Goal: Information Seeking & Learning: Learn about a topic

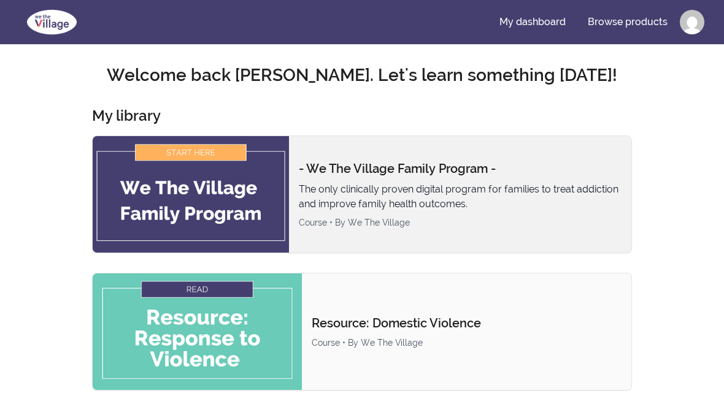
click at [421, 187] on p "The only clinically proven digital program for families to treat addiction and …" at bounding box center [460, 196] width 323 height 29
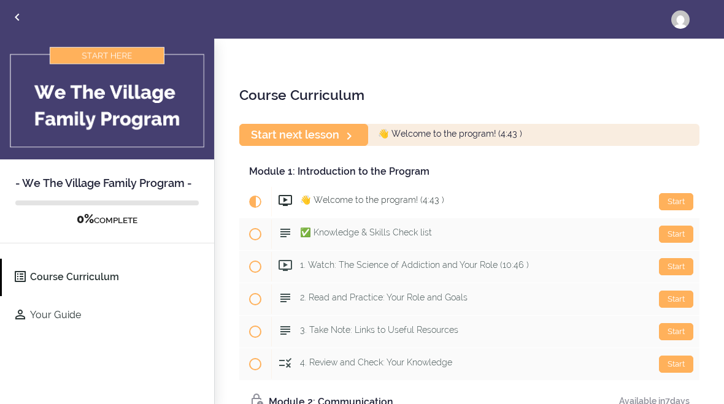
click at [288, 195] on use at bounding box center [284, 200] width 13 height 11
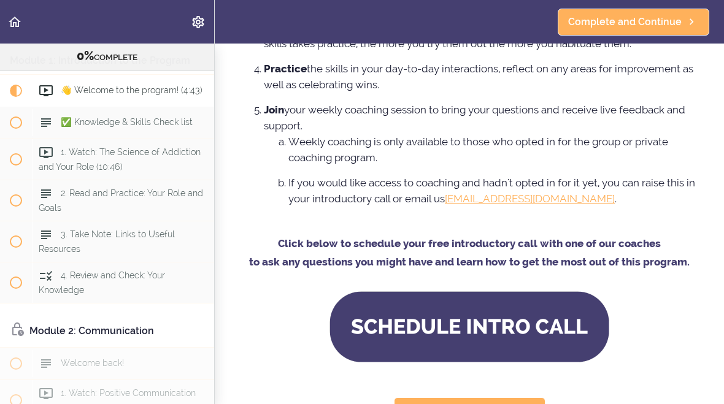
scroll to position [1021, 0]
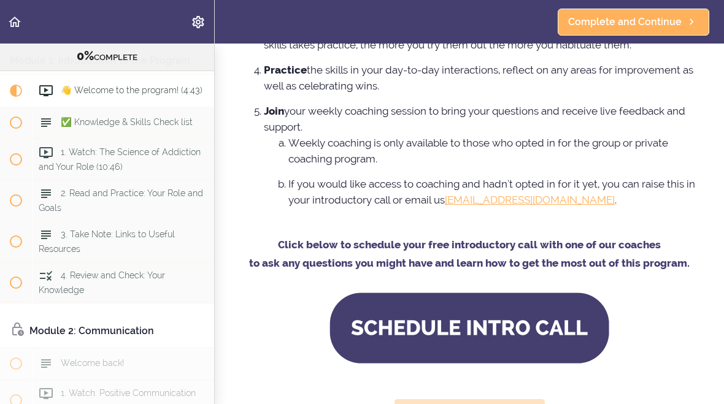
click at [499, 404] on span "Complete and Continue" at bounding box center [460, 412] width 113 height 15
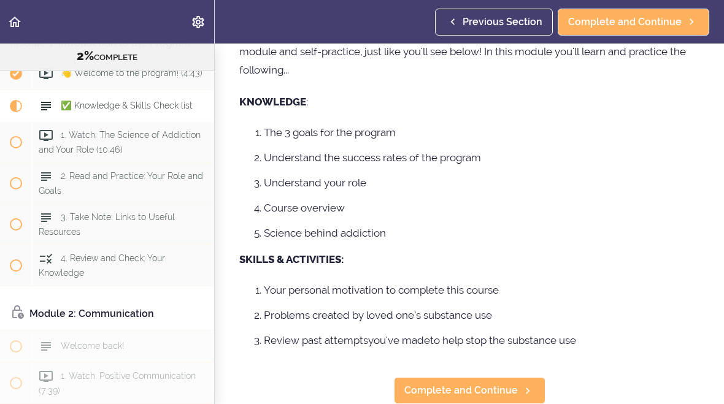
scroll to position [75, 0]
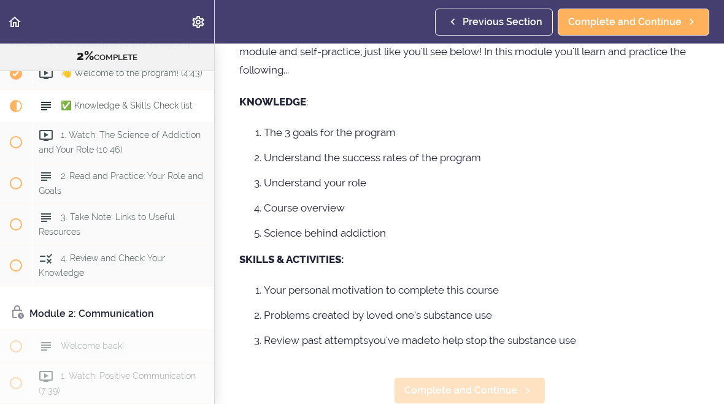
click at [468, 401] on link "Complete and Continue" at bounding box center [470, 390] width 152 height 27
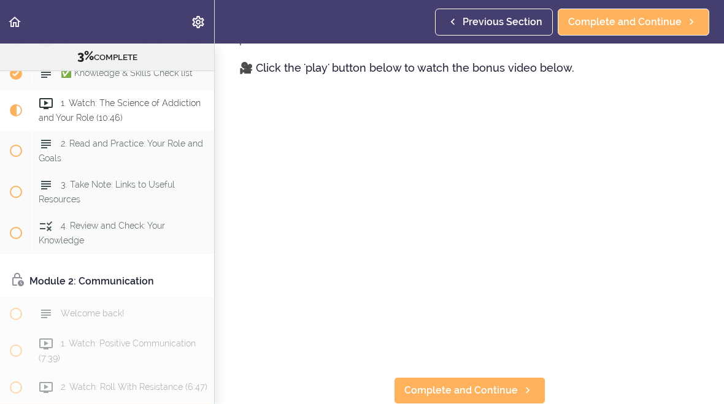
scroll to position [697, 0]
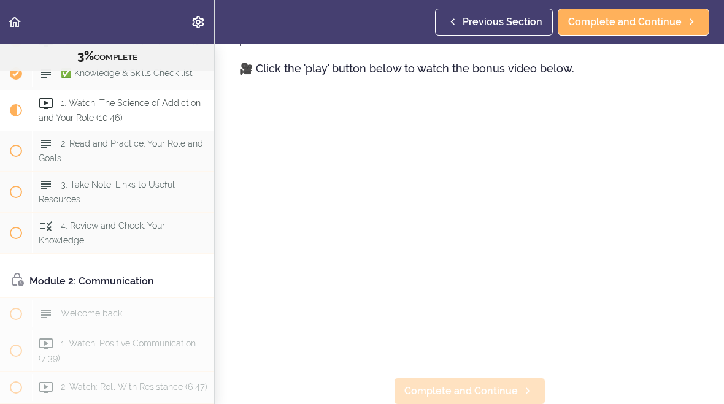
click at [478, 396] on span "Complete and Continue" at bounding box center [460, 391] width 113 height 15
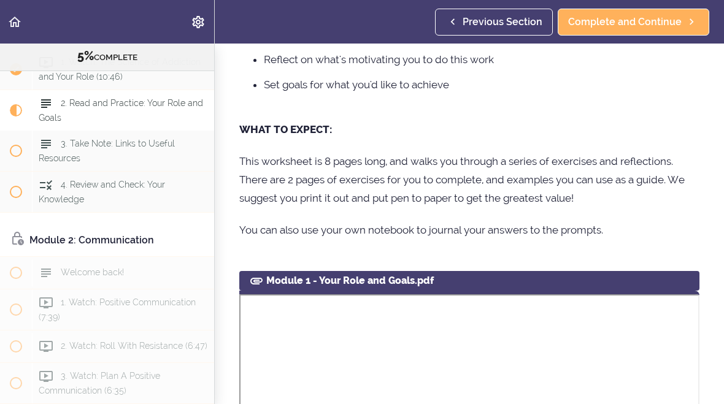
scroll to position [306, 0]
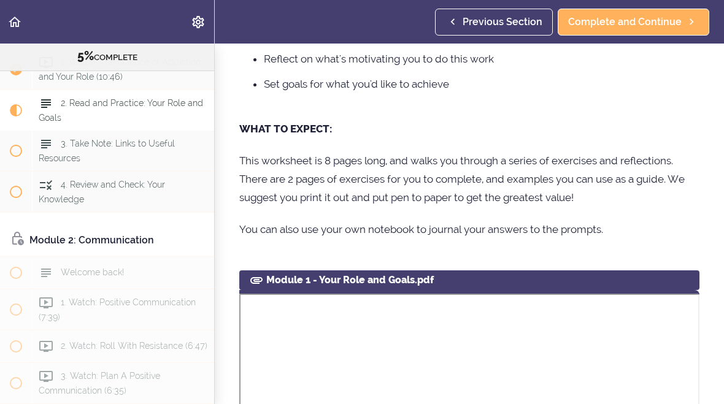
click at [654, 226] on p "You can also use your own notebook to journal your answers to the prompts." at bounding box center [469, 229] width 460 height 18
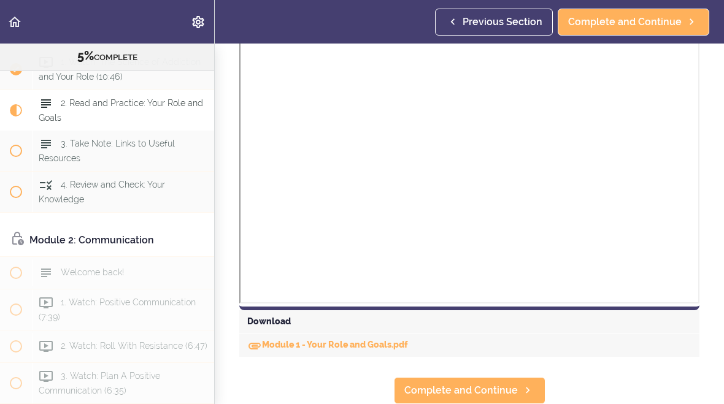
scroll to position [848, 0]
click at [369, 347] on link "Module 1 - Your Role and Goals.pdf" at bounding box center [327, 345] width 161 height 10
click at [366, 349] on link "Module 1 - Your Role and Goals.pdf" at bounding box center [327, 345] width 161 height 10
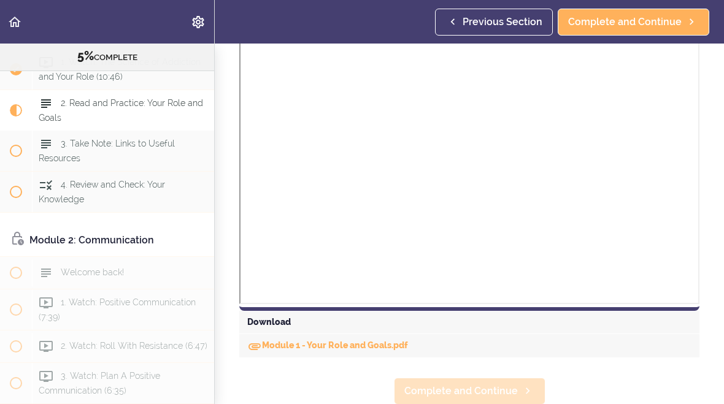
click at [462, 394] on span "Complete and Continue" at bounding box center [460, 391] width 113 height 15
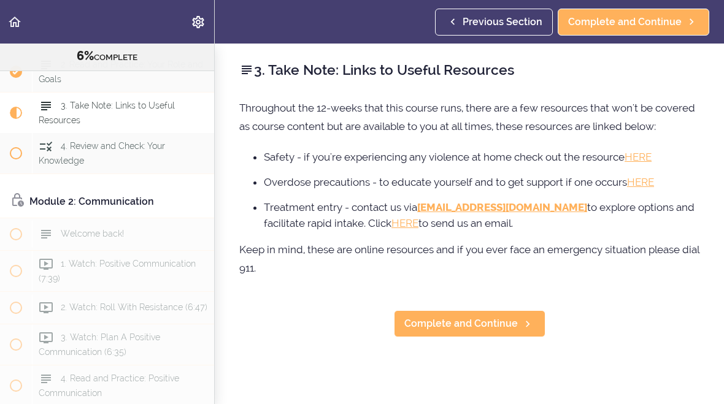
scroll to position [213, 0]
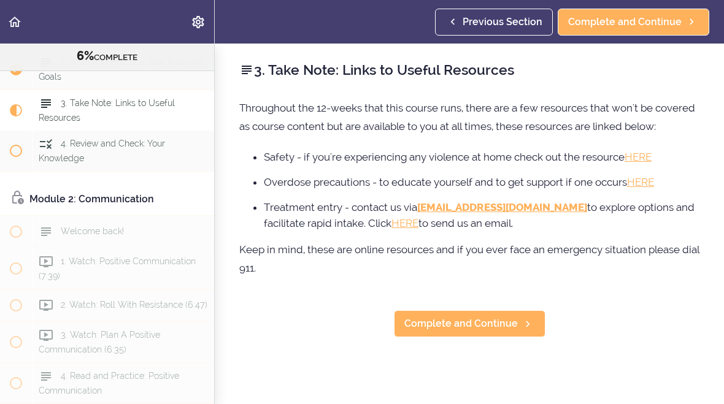
click at [487, 27] on span "Previous Section" at bounding box center [502, 22] width 80 height 15
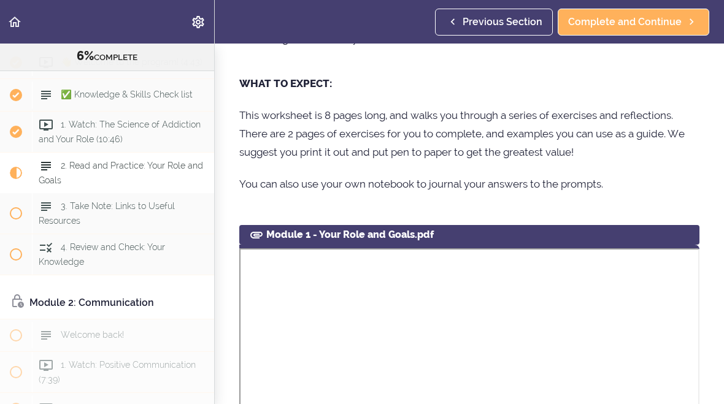
scroll to position [112, 0]
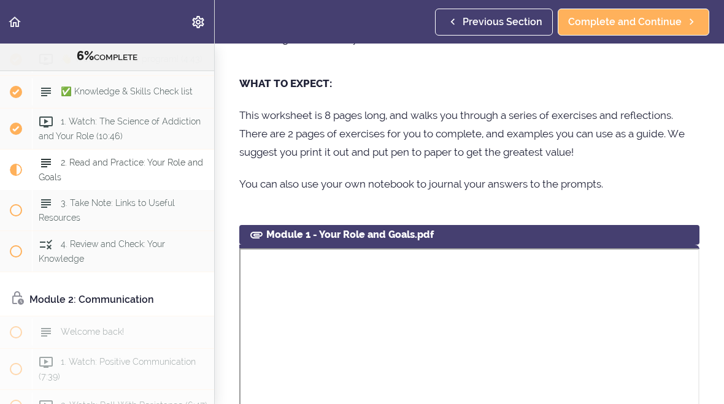
click at [128, 167] on span "2. Read and Practice: Your Role and Goals" at bounding box center [121, 170] width 164 height 24
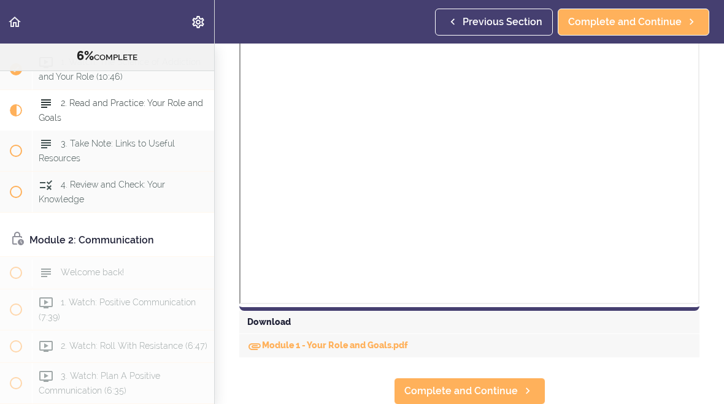
scroll to position [848, 0]
click at [142, 110] on div "2. Read and Practice: Your Role and Goals" at bounding box center [123, 110] width 182 height 40
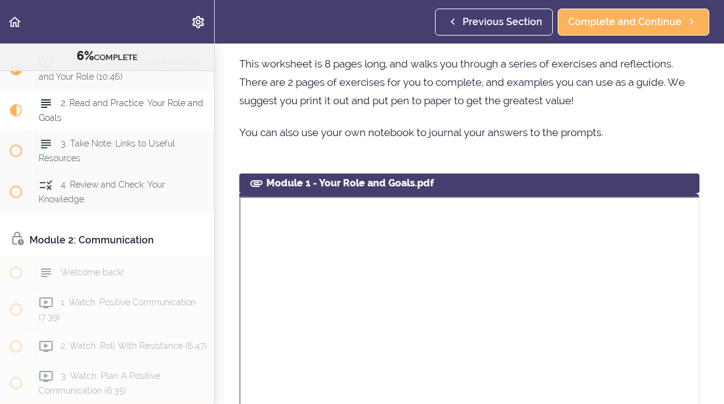
scroll to position [404, 0]
